Goal: Transaction & Acquisition: Obtain resource

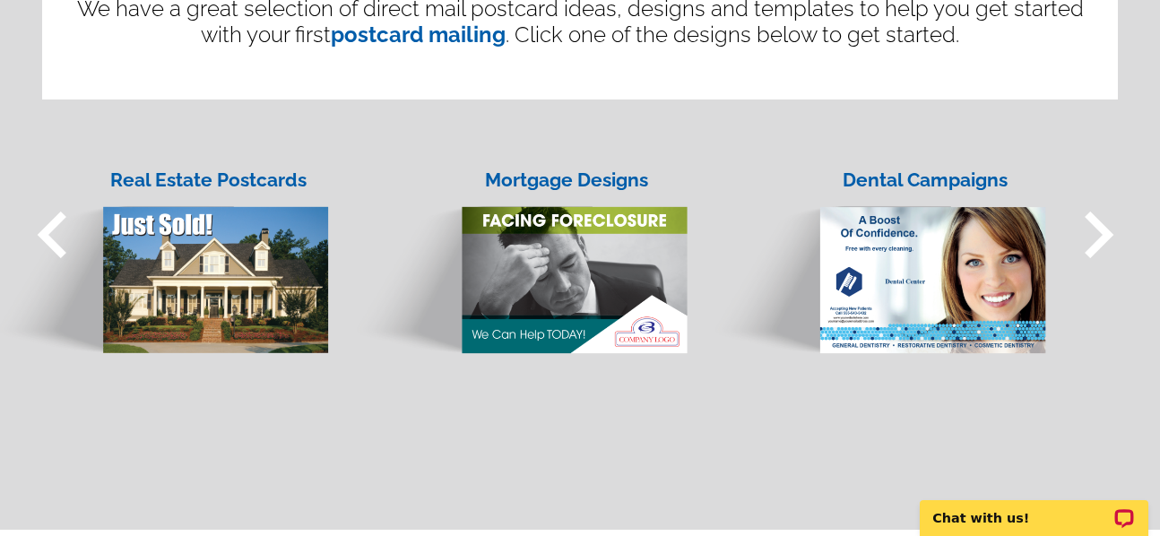
scroll to position [1514, 0]
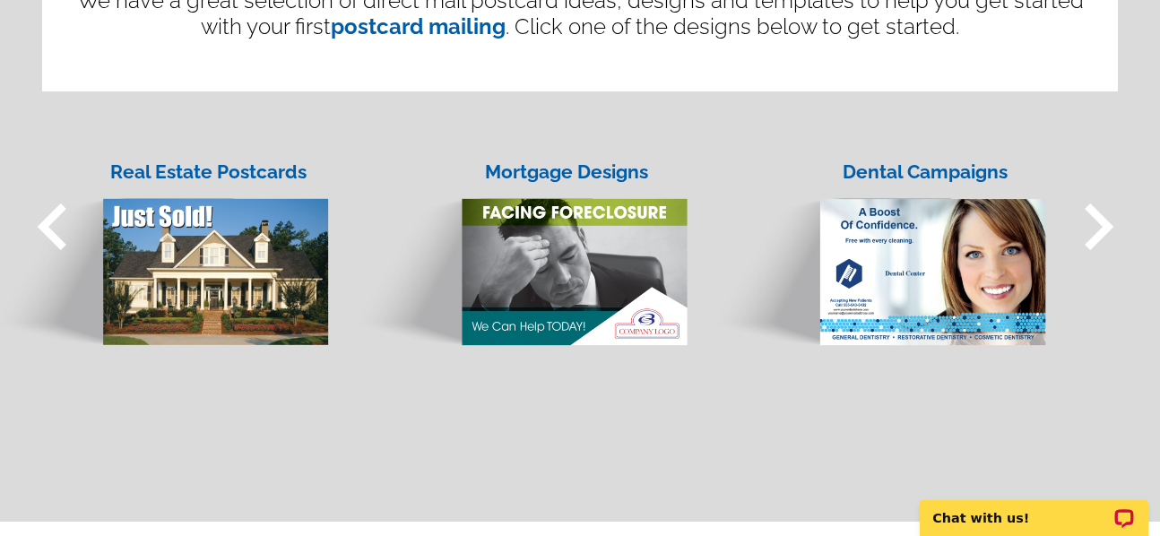
click at [537, 271] on img at bounding box center [517, 255] width 341 height 185
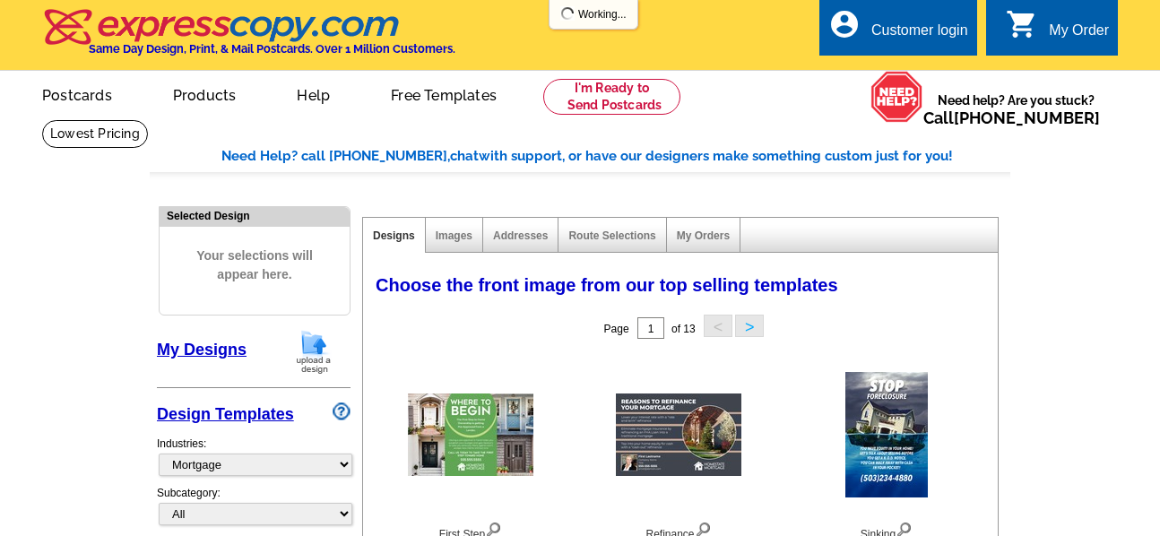
select select "774"
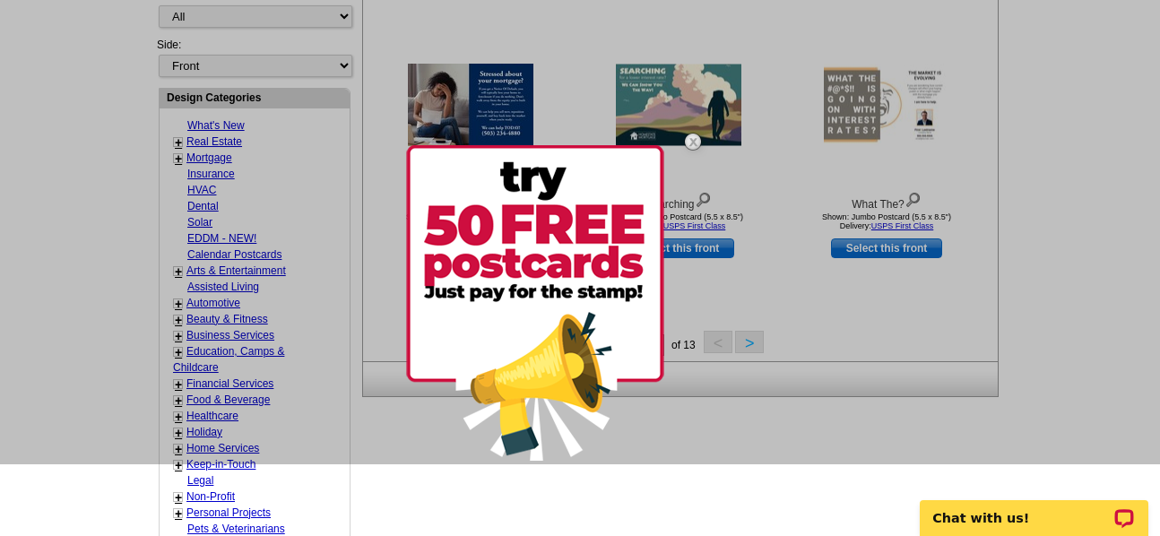
scroll to position [681, 0]
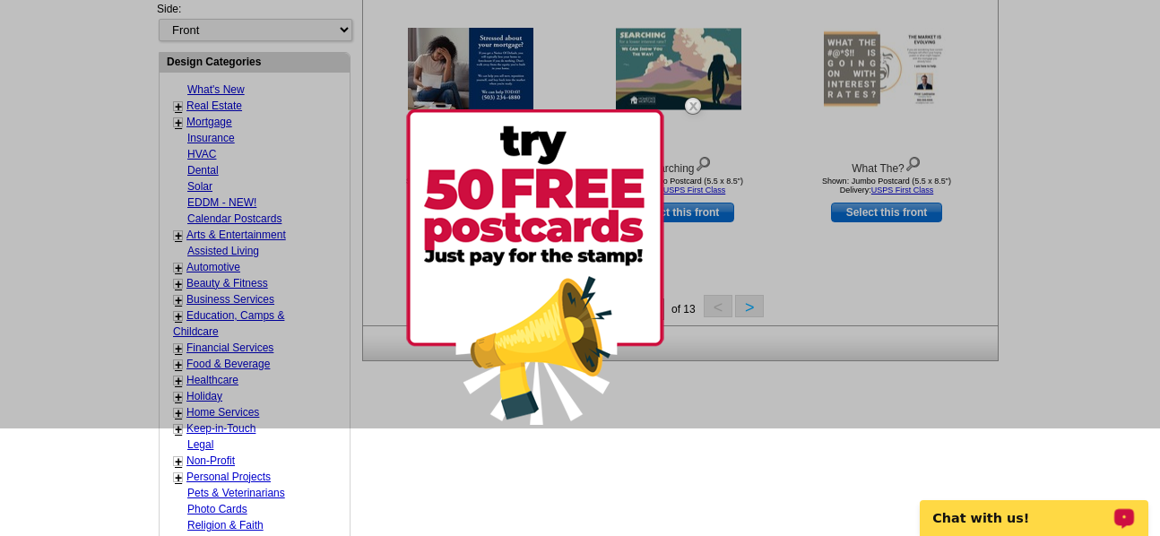
click at [483, 350] on img at bounding box center [535, 266] width 258 height 315
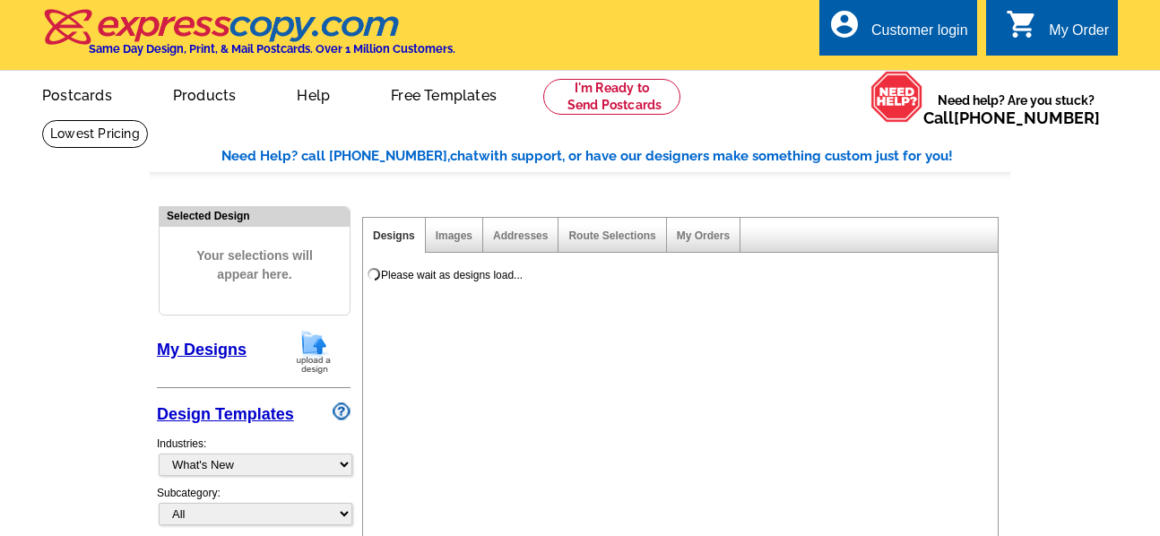
click at [770, 388] on div "Please wait as designs load..." at bounding box center [684, 401] width 642 height 276
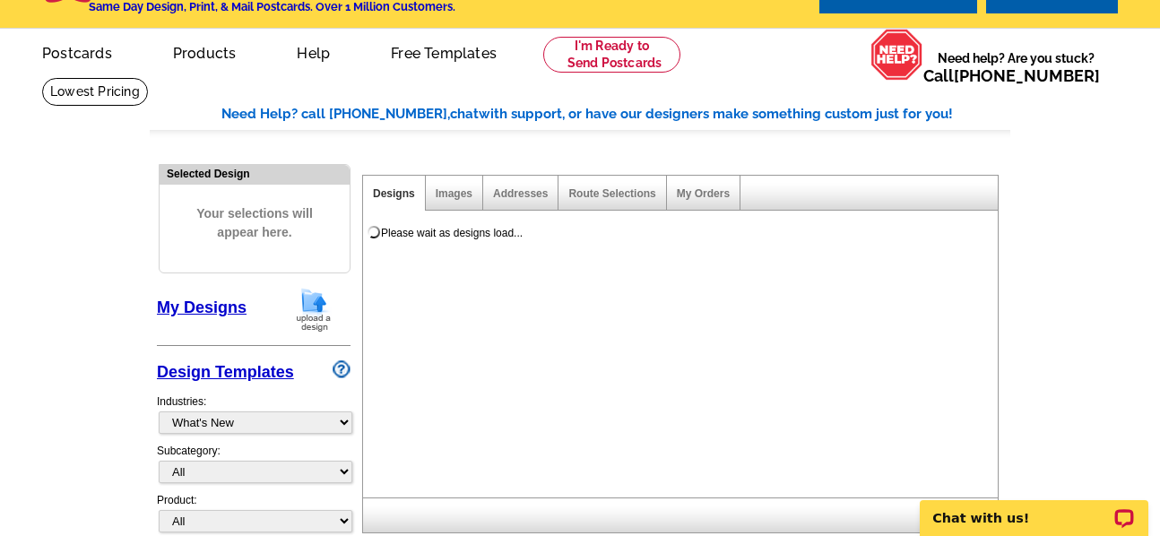
scroll to position [88, 0]
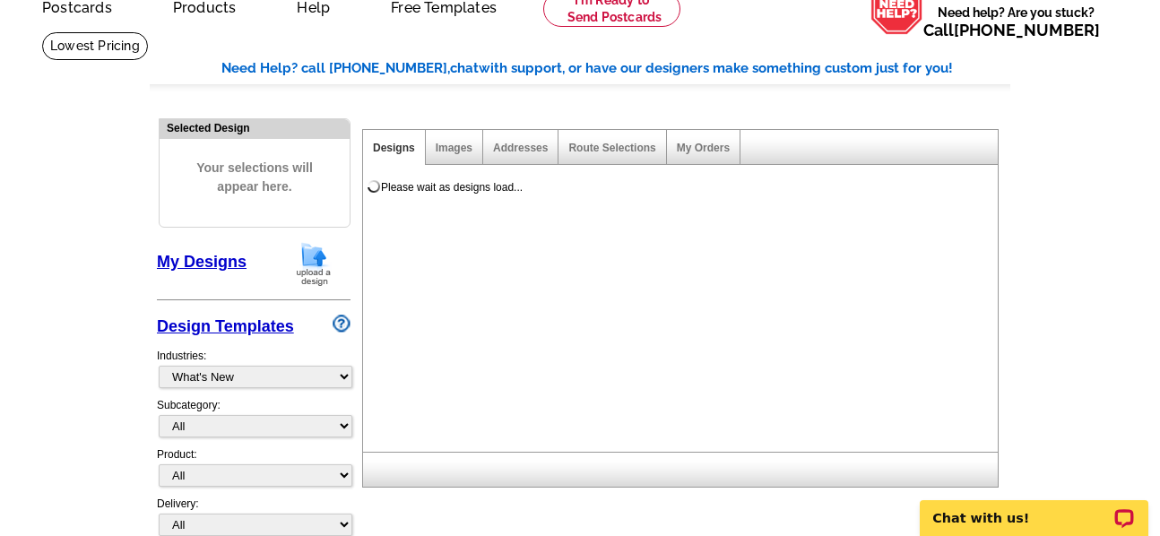
click at [718, 321] on div "Please wait as designs load..." at bounding box center [684, 314] width 642 height 276
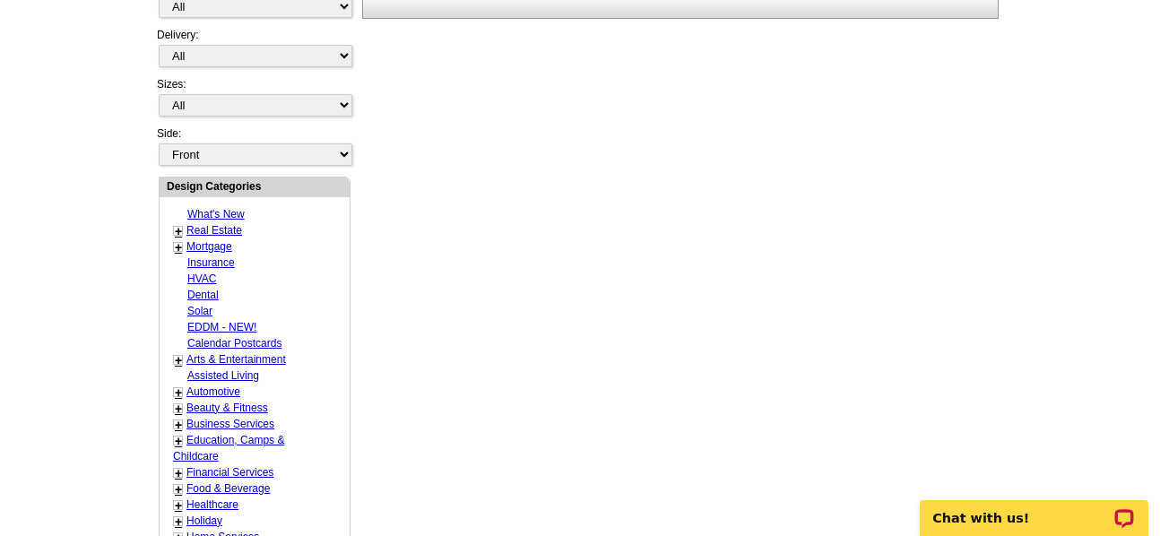
click at [685, 301] on div "Need Help? call 800-260-5887, chat with support, or have our designers make som…" at bounding box center [580, 235] width 860 height 1290
